Goal: Navigation & Orientation: Understand site structure

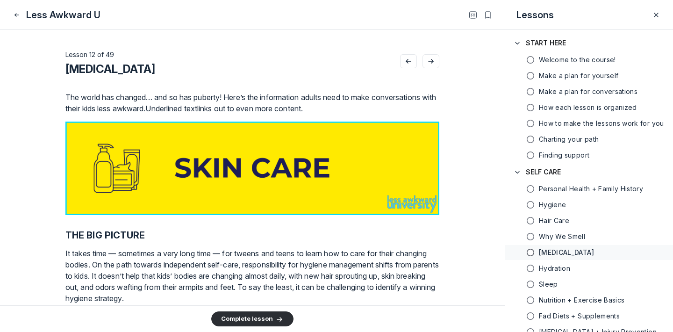
scroll to position [71, 0]
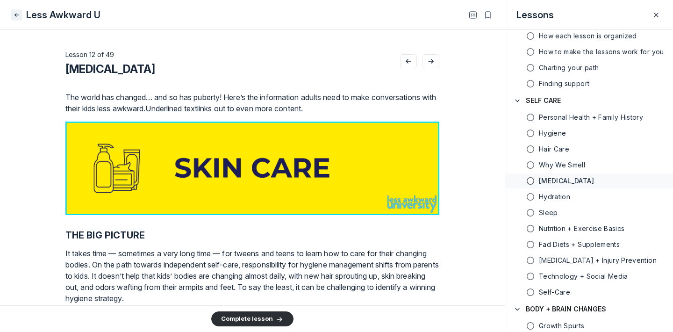
click at [17, 14] on icon "Close" at bounding box center [16, 14] width 7 height 9
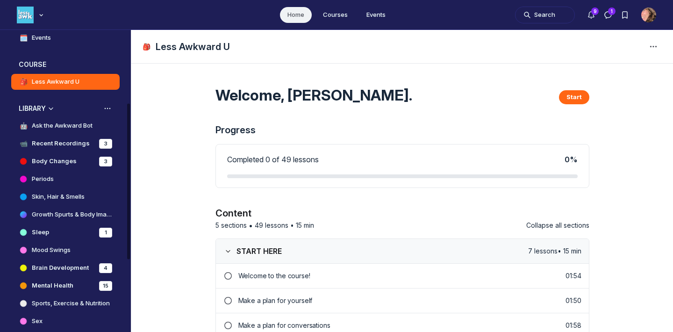
scroll to position [117, 0]
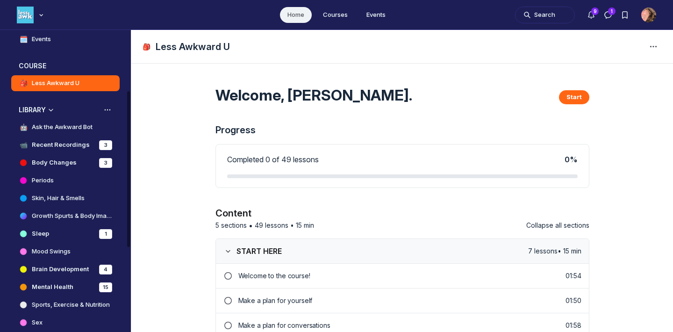
click at [78, 126] on h4 "Ask the Awkward Bot" at bounding box center [62, 126] width 61 height 9
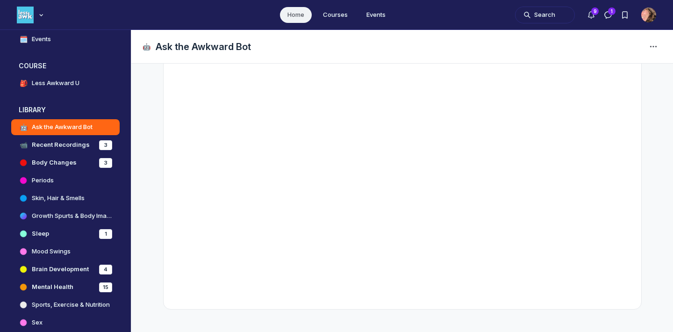
scroll to position [200, 0]
click at [54, 163] on h4 "Body Changes" at bounding box center [54, 162] width 45 height 9
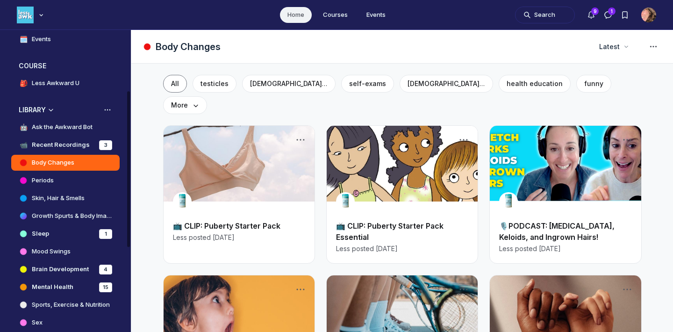
click at [53, 231] on link "Sleep 1" at bounding box center [65, 234] width 108 height 16
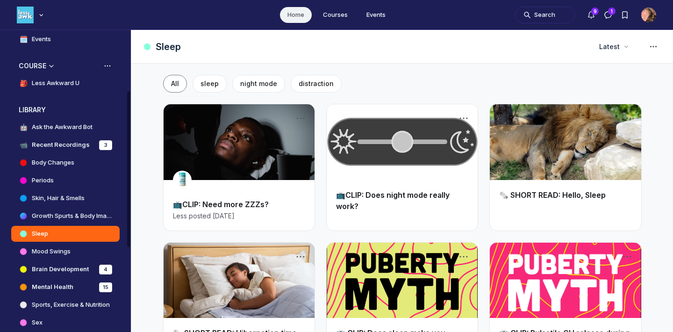
click at [57, 85] on h4 "Less Awkward U" at bounding box center [56, 82] width 48 height 9
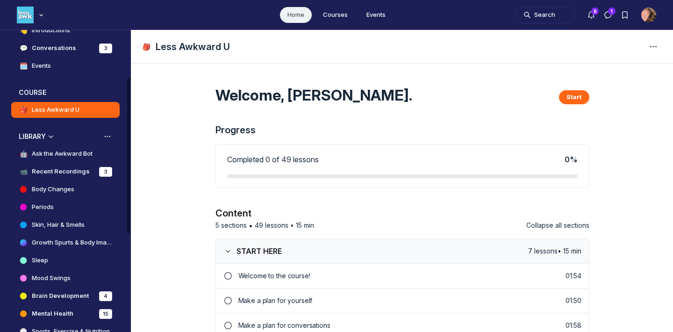
scroll to position [91, 0]
